Goal: Task Accomplishment & Management: Use online tool/utility

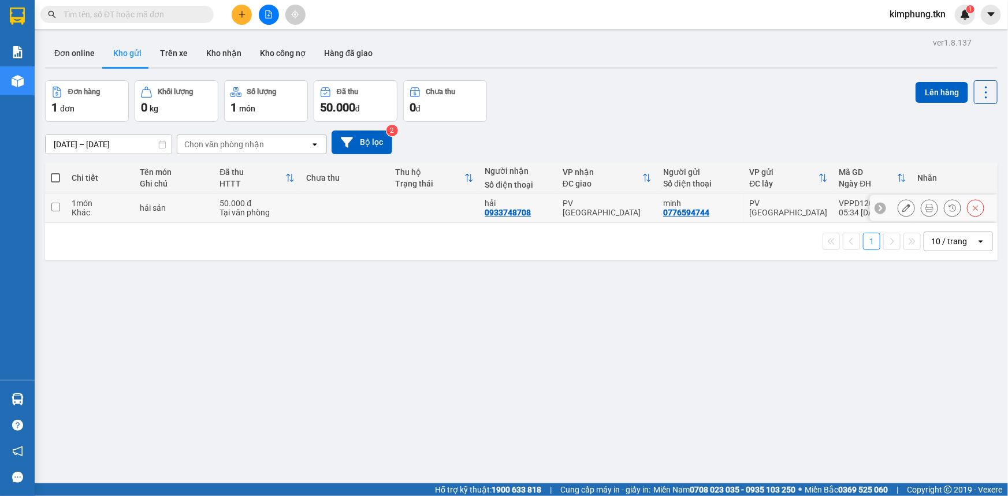
click at [52, 207] on input "checkbox" at bounding box center [55, 207] width 9 height 9
checkbox input "true"
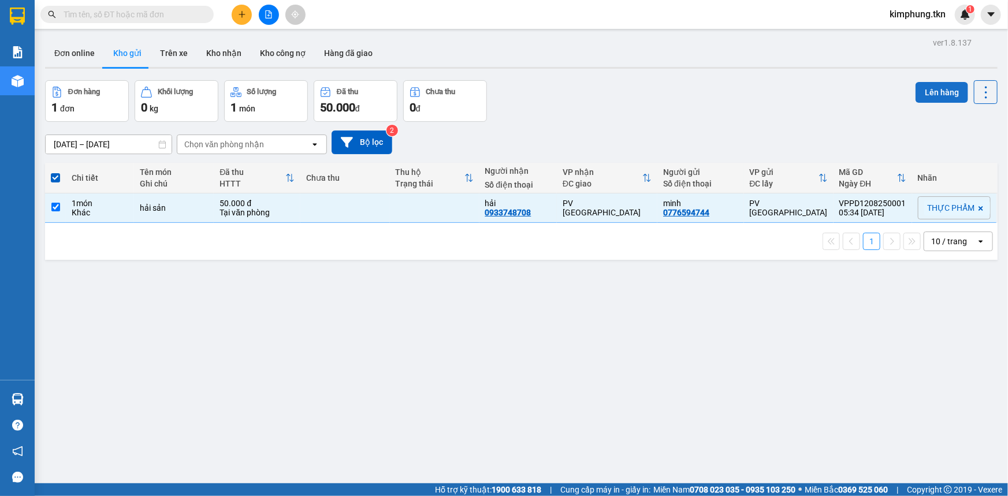
click at [929, 85] on button "Lên hàng" at bounding box center [941, 92] width 53 height 21
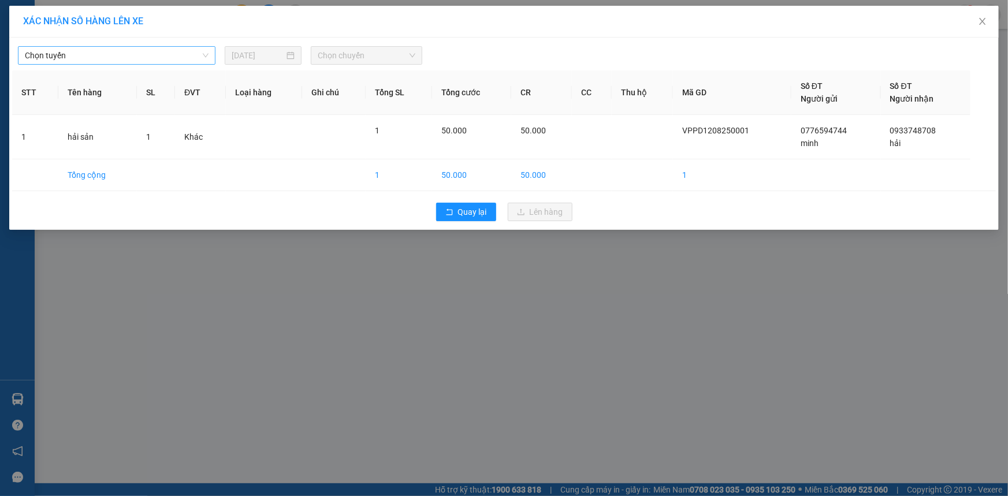
click at [125, 58] on span "Chọn tuyến" at bounding box center [117, 55] width 184 height 17
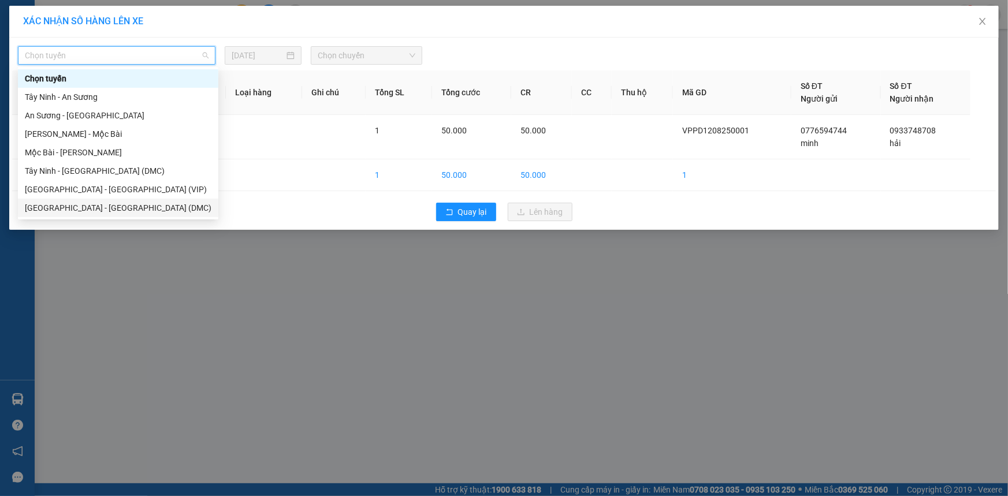
click at [107, 208] on div "[GEOGRAPHIC_DATA] - [GEOGRAPHIC_DATA] (DMC)" at bounding box center [118, 208] width 187 height 13
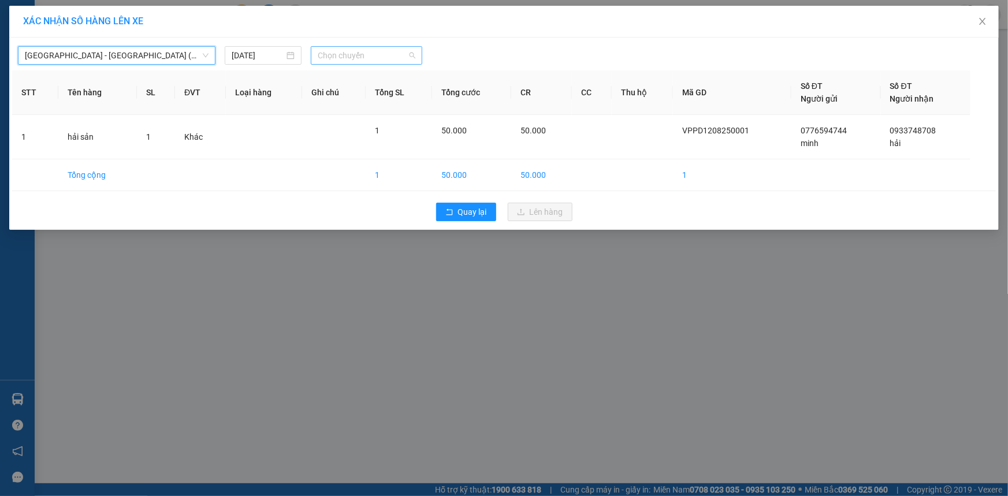
click at [344, 52] on span "Chọn chuyến" at bounding box center [367, 55] width 98 height 17
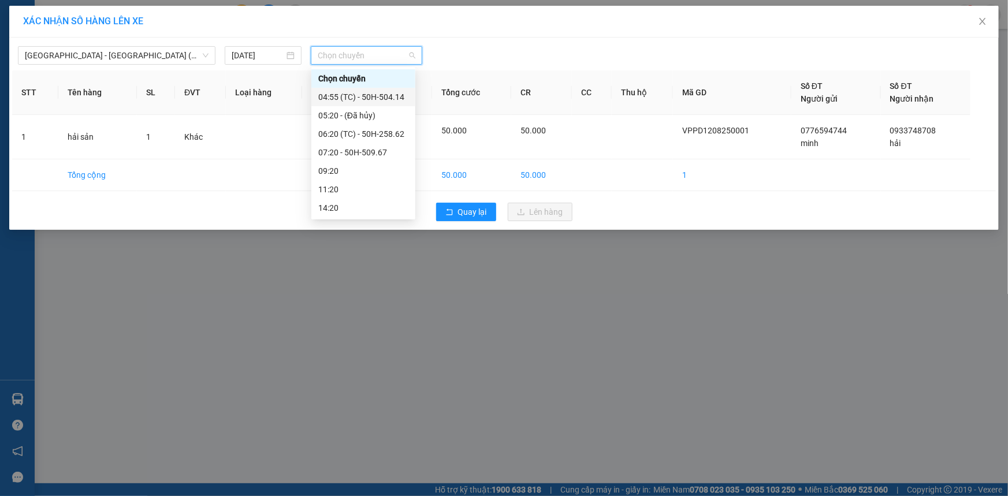
click at [391, 98] on div "04:55 (TC) - 50H-504.14" at bounding box center [363, 97] width 90 height 13
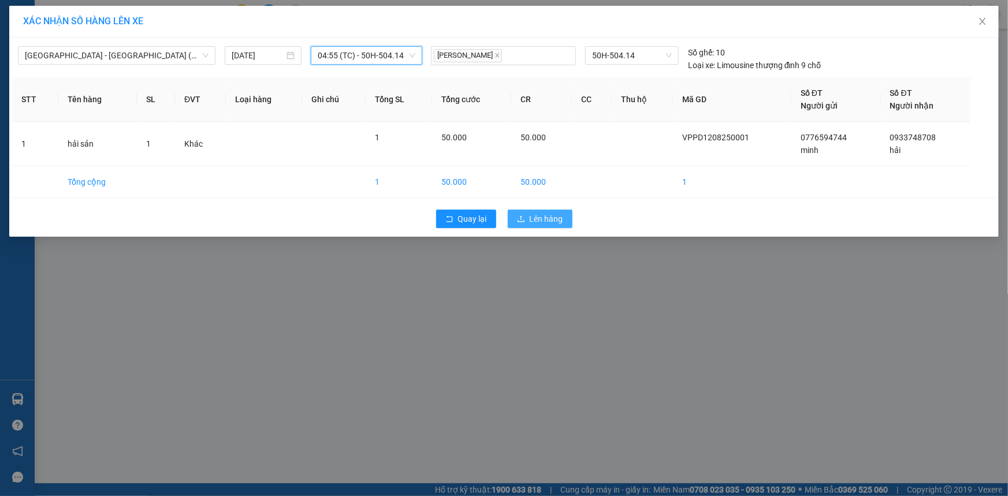
click at [553, 213] on span "Lên hàng" at bounding box center [546, 219] width 33 height 13
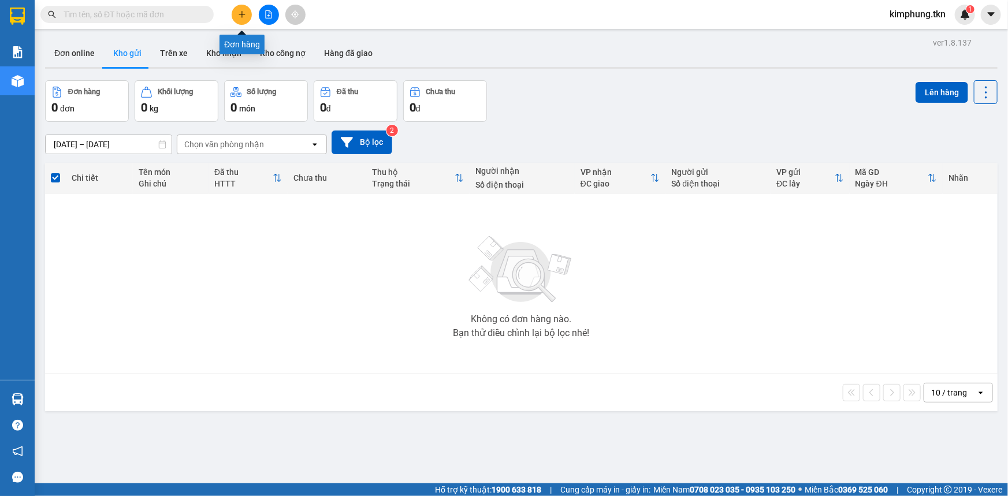
click at [242, 19] on button at bounding box center [242, 15] width 20 height 20
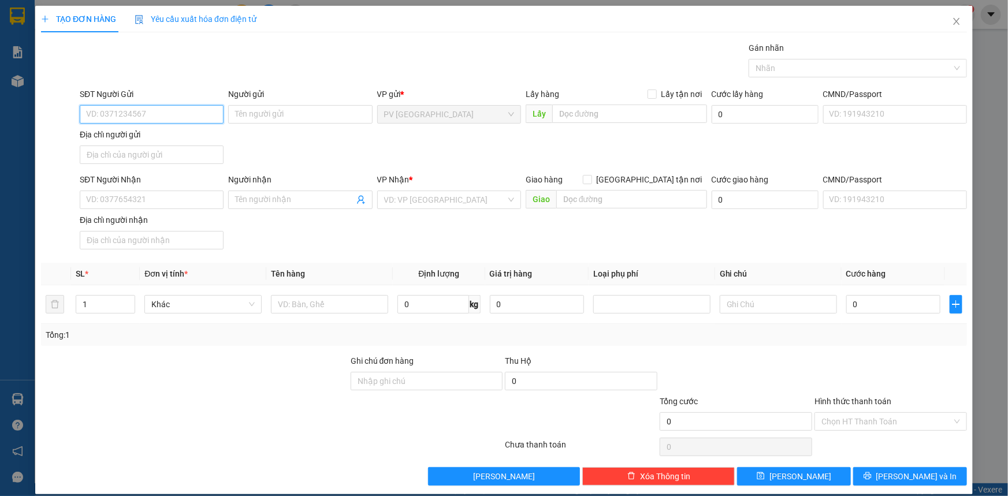
click at [147, 115] on input "SĐT Người Gửi" at bounding box center [152, 114] width 144 height 18
click at [170, 142] on div "0901200265 - A ĐẠT" at bounding box center [150, 137] width 129 height 13
type input "0901200265"
type input "A ĐẠT"
type input "0929256441"
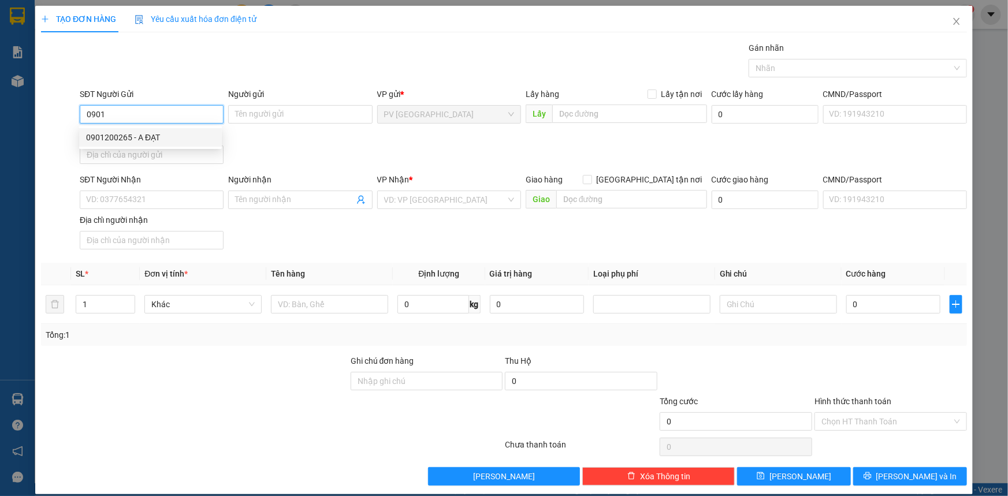
type input "NAM HÀ"
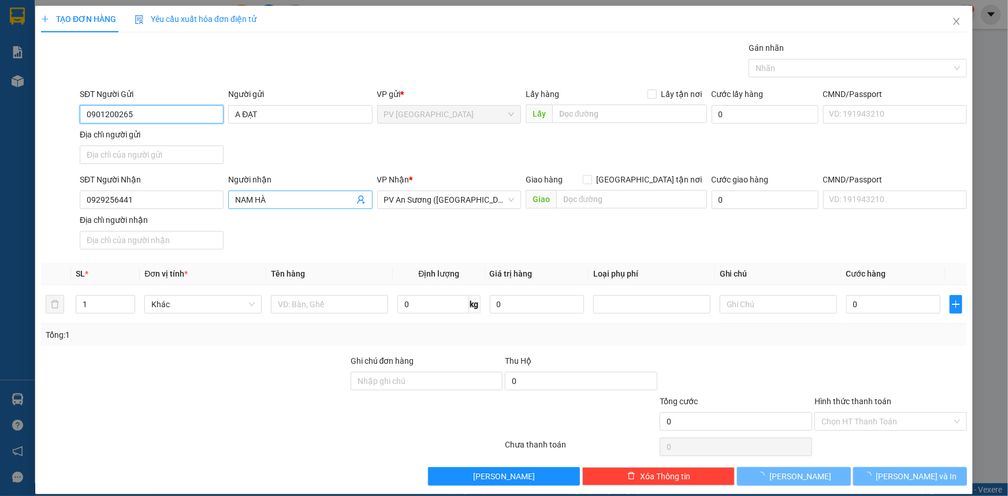
type input "60.000"
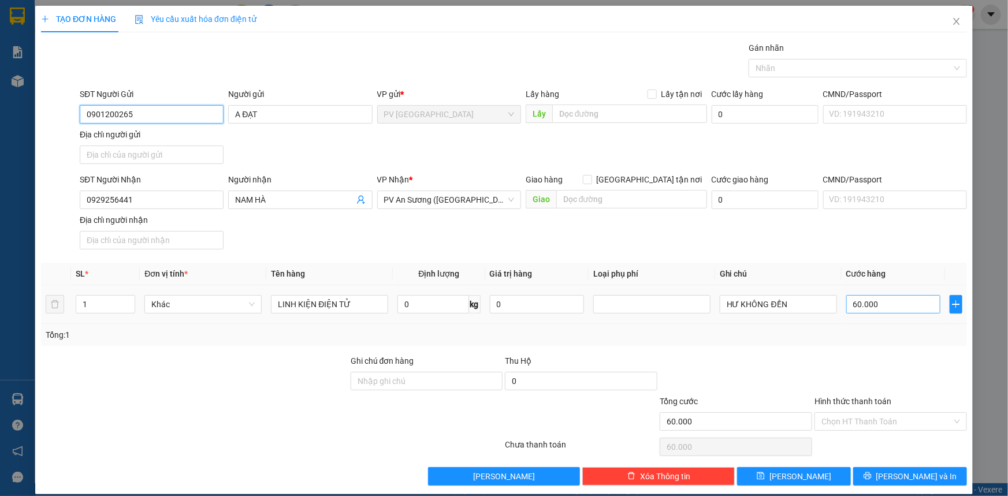
type input "0901200265"
type input "4"
type input "40"
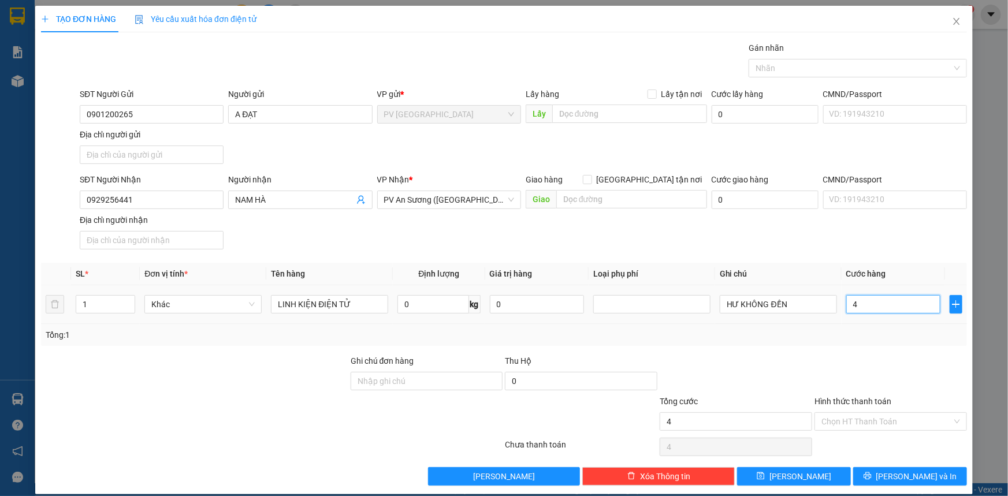
type input "40"
type input "400"
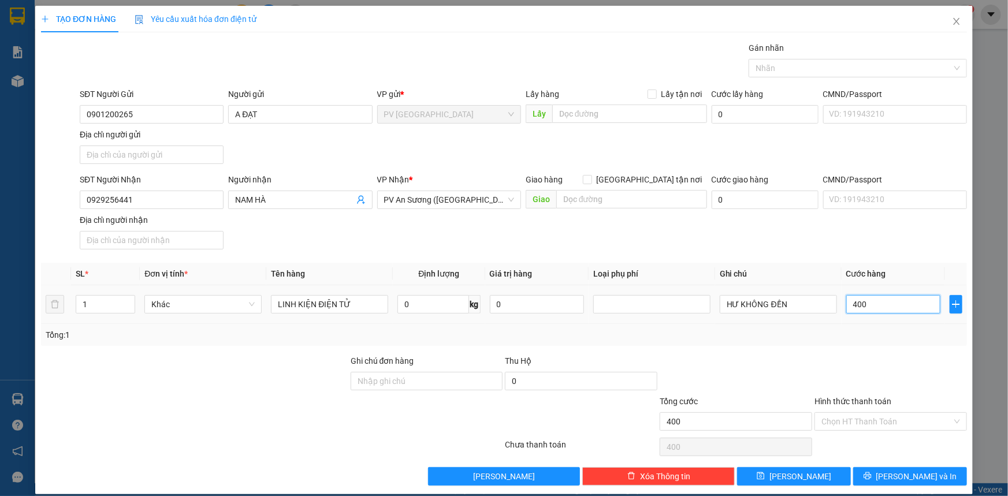
type input "4.000"
type input "40.000"
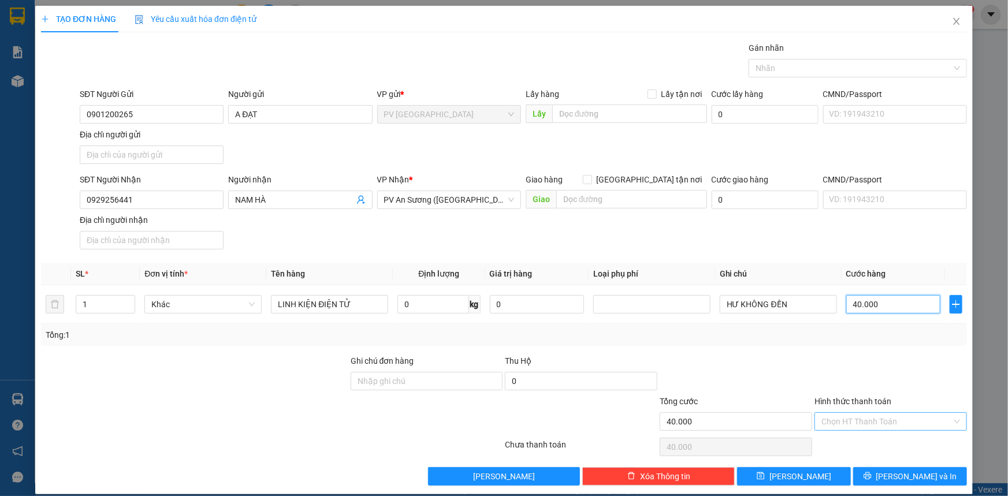
type input "40.000"
click at [889, 415] on input "Hình thức thanh toán" at bounding box center [886, 421] width 131 height 17
click at [879, 444] on div "Tại văn phòng" at bounding box center [883, 443] width 137 height 13
type input "0"
click at [911, 473] on span "[PERSON_NAME] và In" at bounding box center [916, 476] width 81 height 13
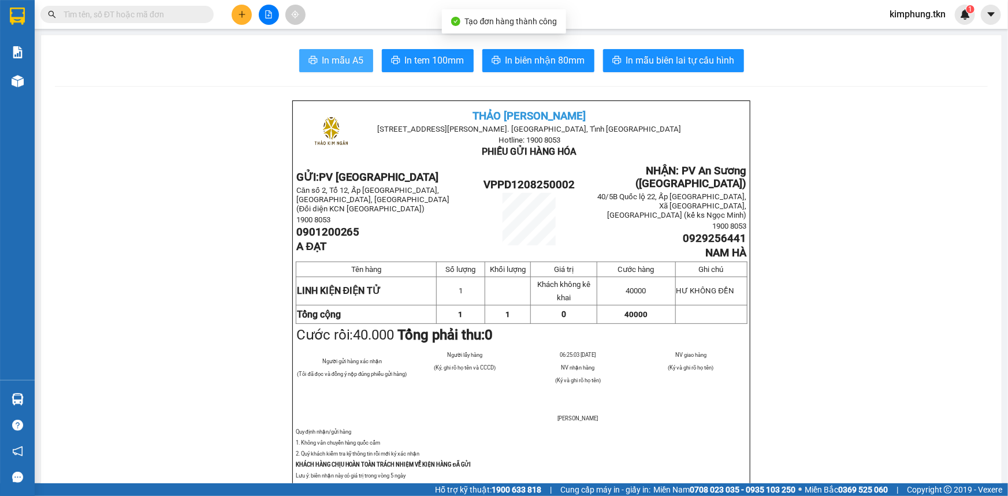
click at [327, 50] on button "In mẫu A5" at bounding box center [336, 60] width 74 height 23
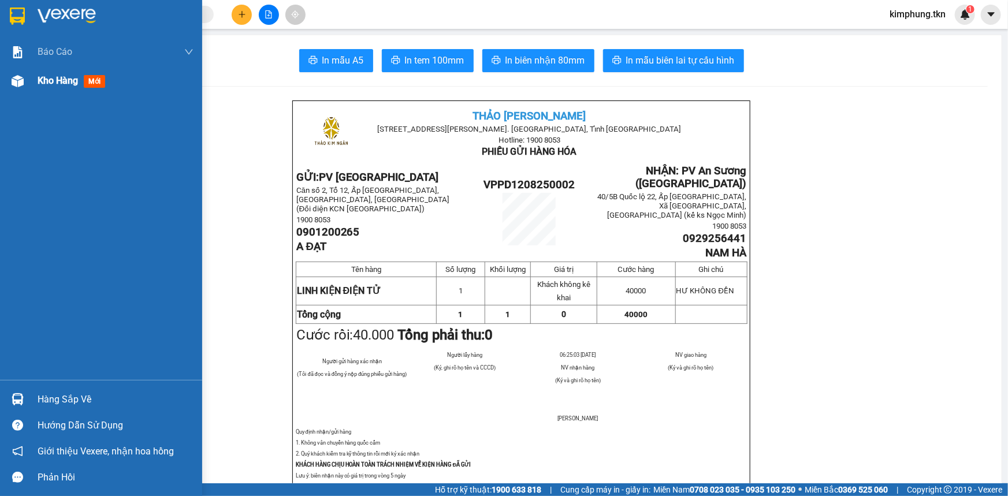
click at [47, 78] on span "Kho hàng" at bounding box center [58, 80] width 40 height 11
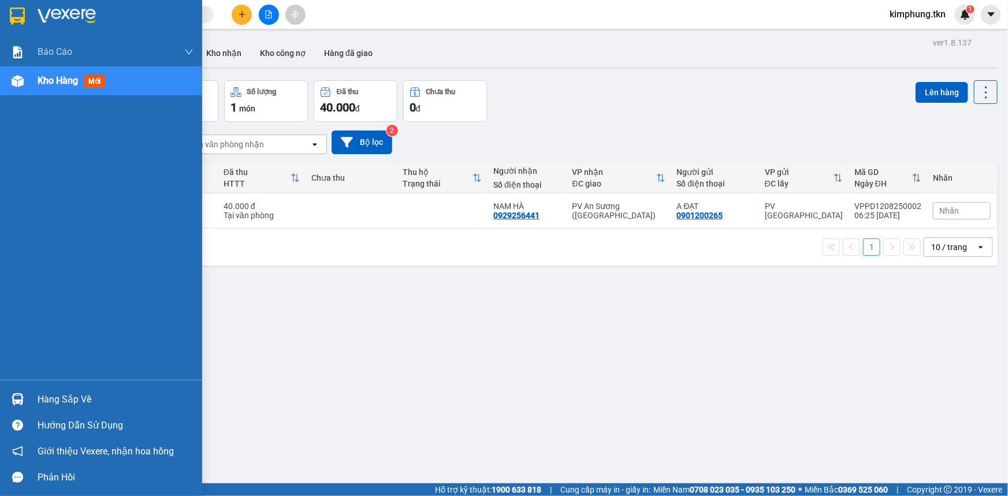
click at [66, 397] on div "Hàng sắp về" at bounding box center [116, 399] width 156 height 17
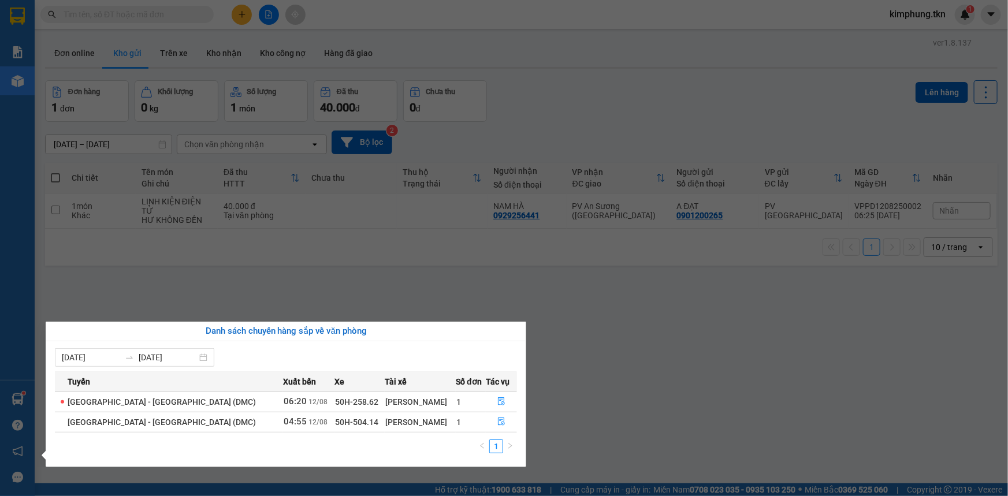
click at [142, 293] on section "Kết quả tìm kiếm ( 0 ) Bộ lọc No Data kimphung.tkn 1 Báo cáo Mẫu 1: Báo cáo dòn…" at bounding box center [504, 248] width 1008 height 496
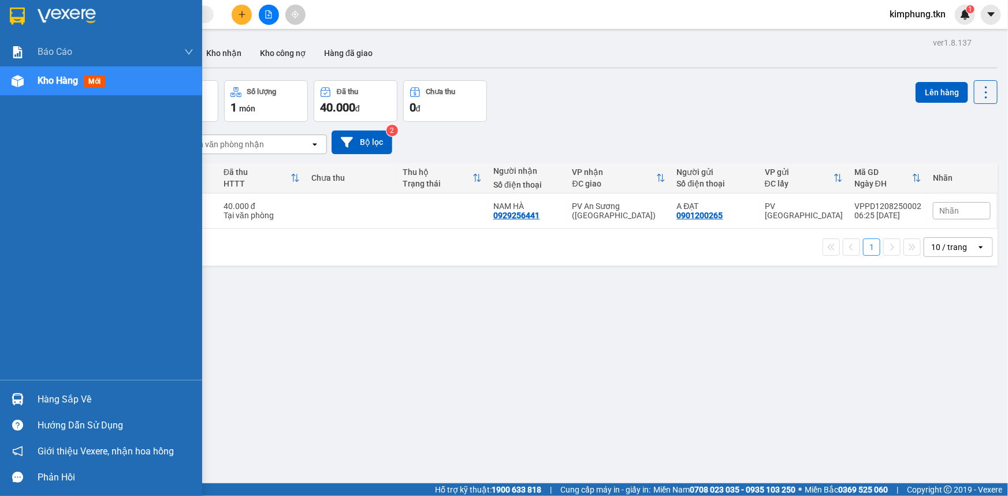
click at [43, 393] on div "Hàng sắp về" at bounding box center [116, 399] width 156 height 17
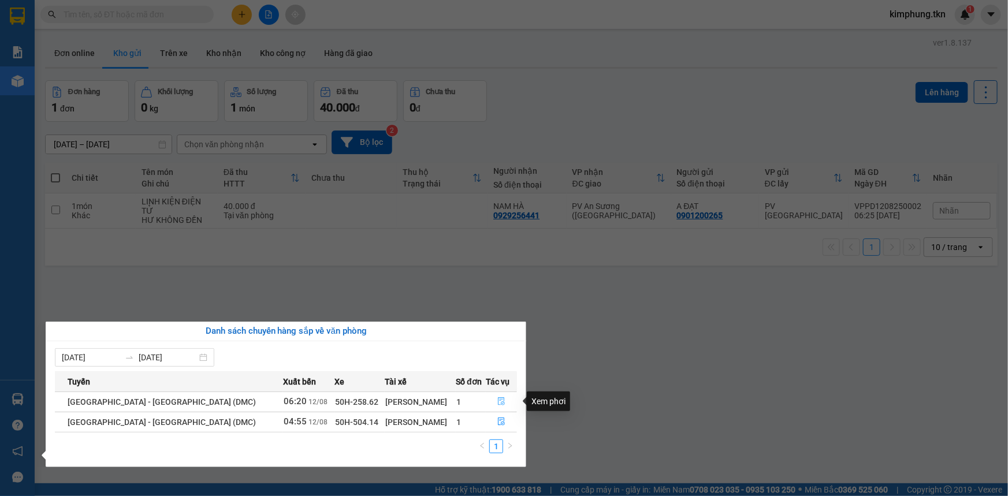
click at [498, 403] on icon "file-done" at bounding box center [501, 401] width 8 height 8
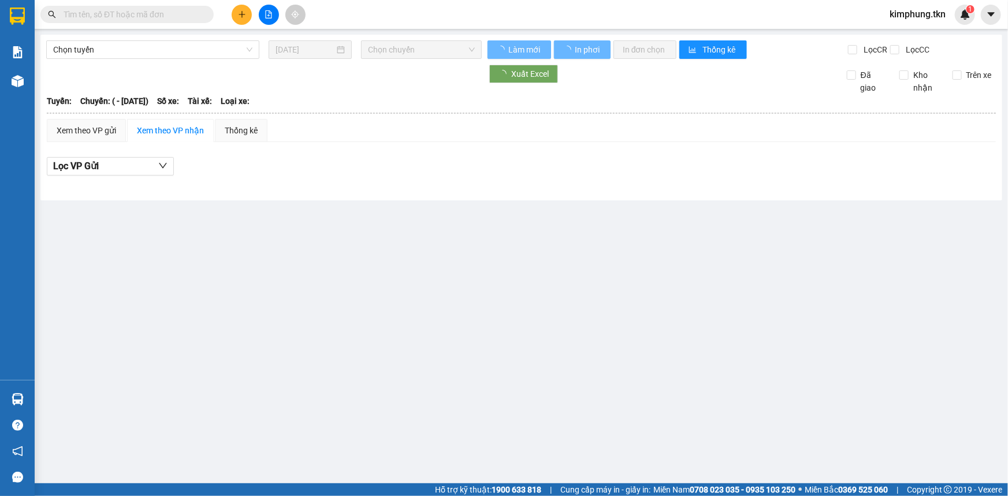
type input "[DATE]"
